Goal: Information Seeking & Learning: Learn about a topic

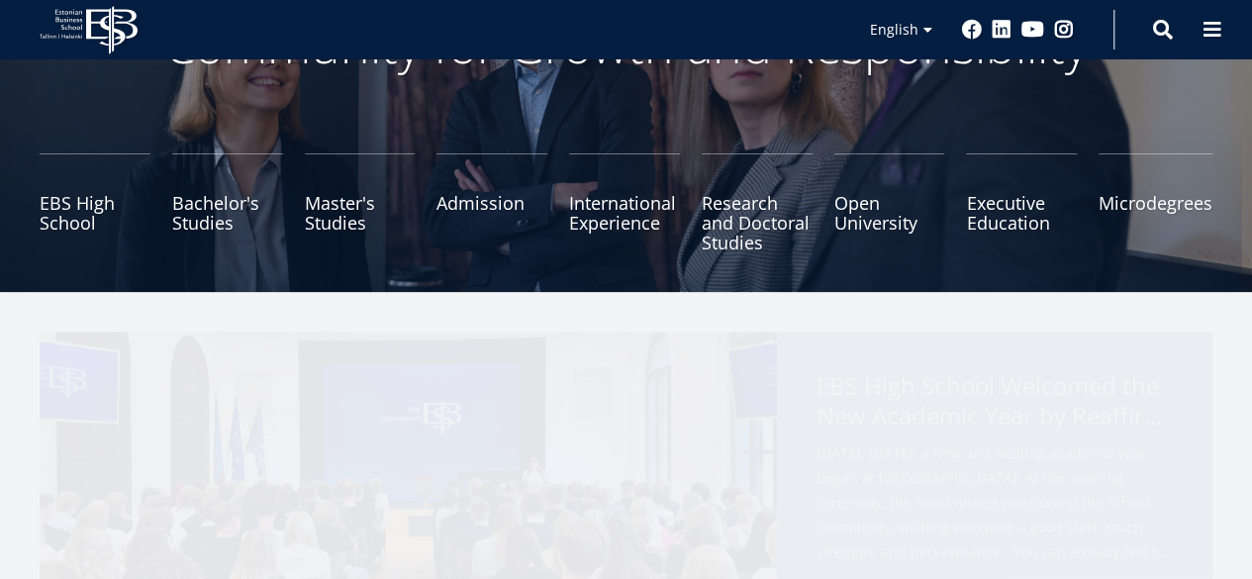
scroll to position [198, 0]
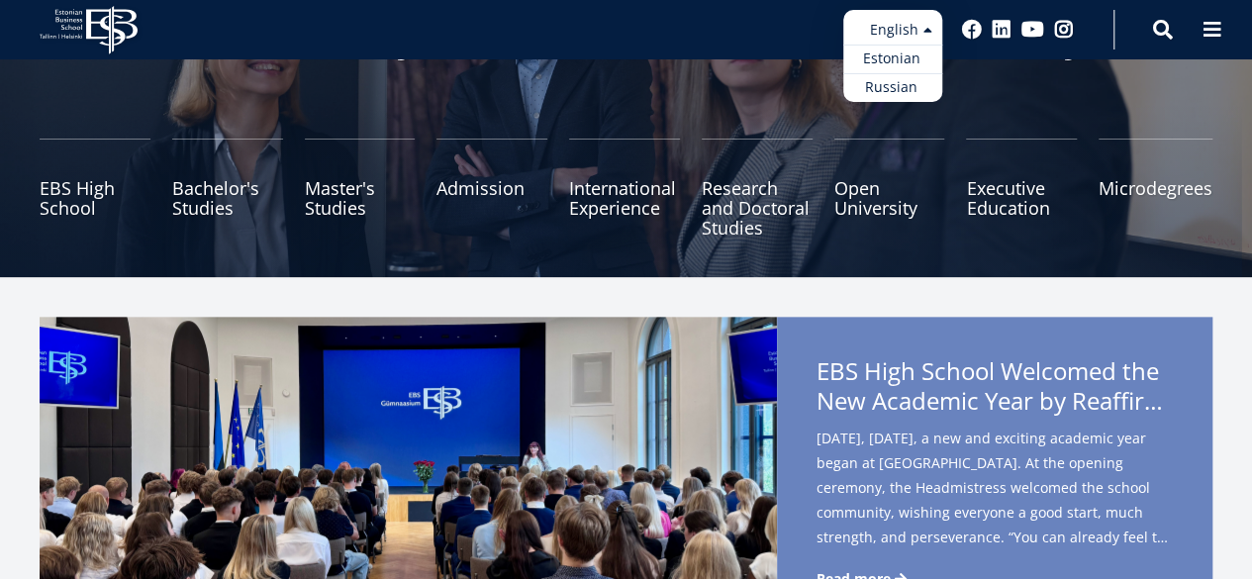
click at [895, 29] on ul "Estonian English Russian" at bounding box center [892, 56] width 99 height 92
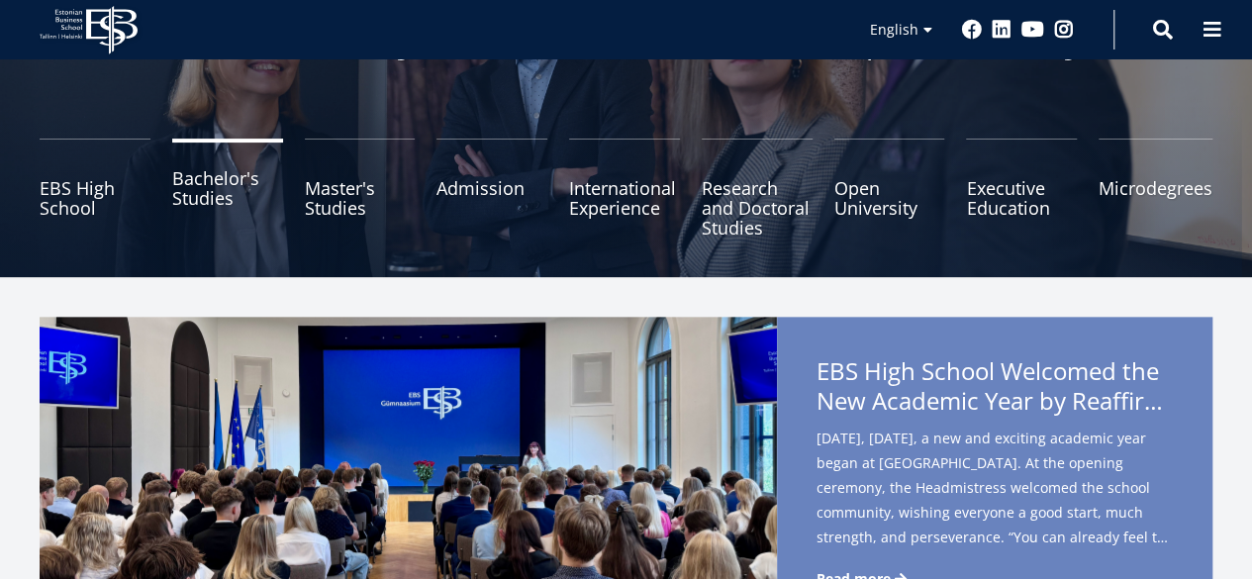
click at [194, 195] on link "Bachelor's Studies" at bounding box center [227, 188] width 111 height 99
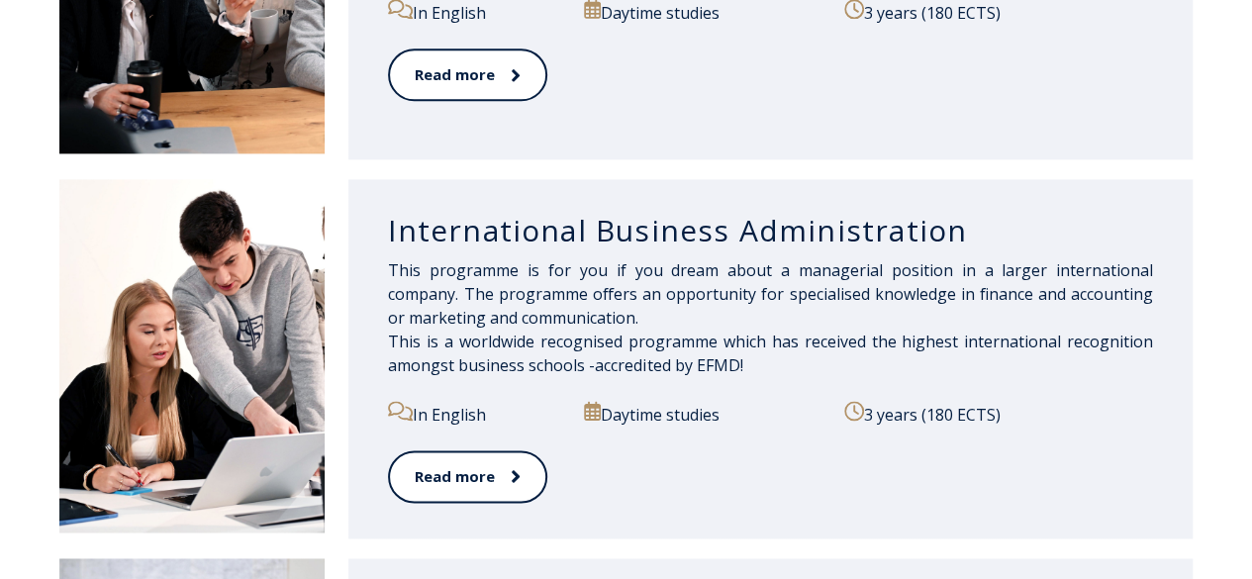
scroll to position [1386, 0]
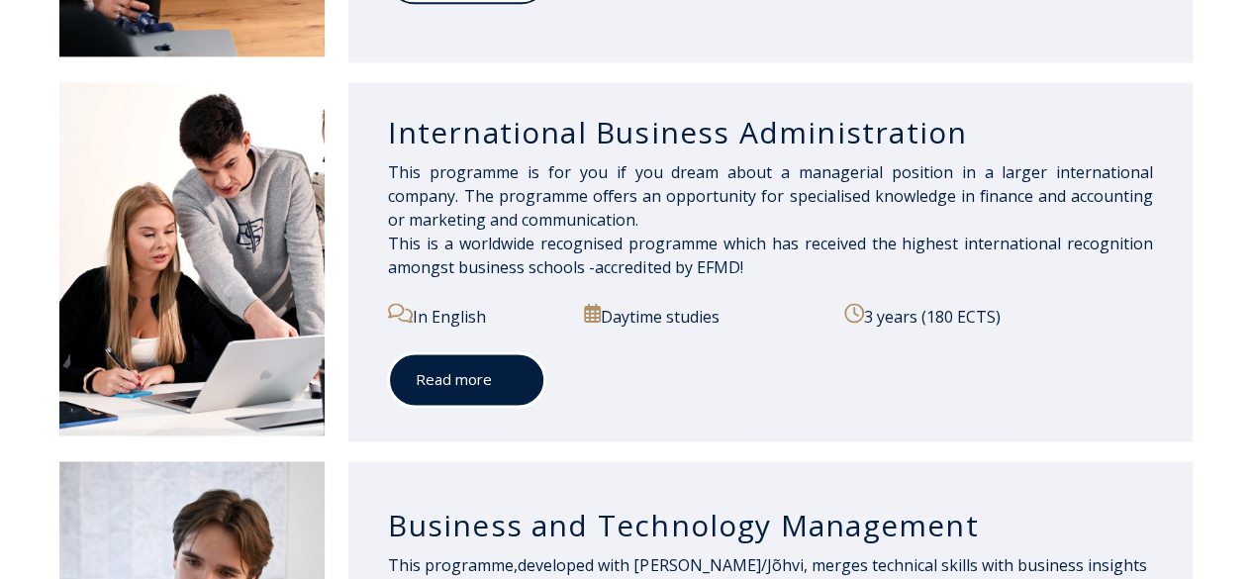
click at [453, 364] on link "Read more" at bounding box center [466, 379] width 157 height 54
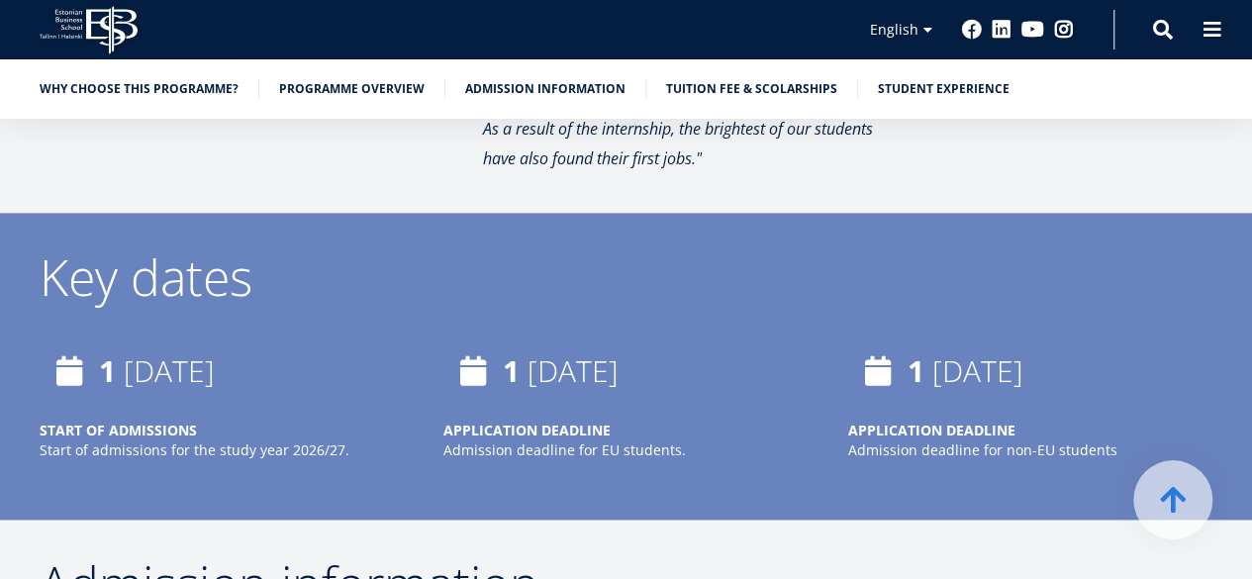
scroll to position [8512, 0]
